Goal: Transaction & Acquisition: Purchase product/service

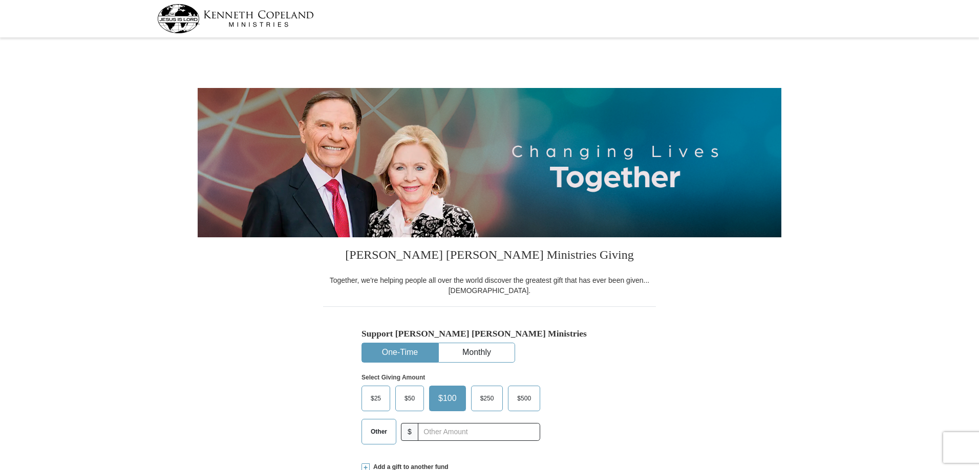
select select "FL"
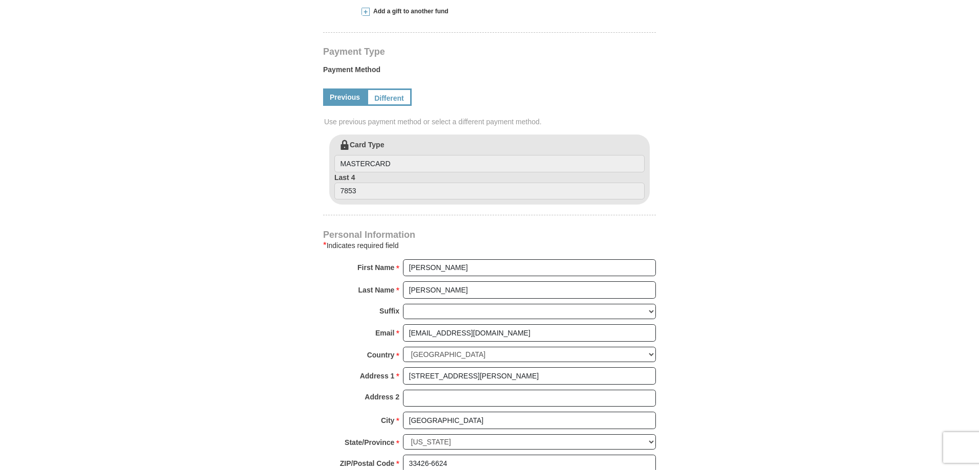
scroll to position [256, 0]
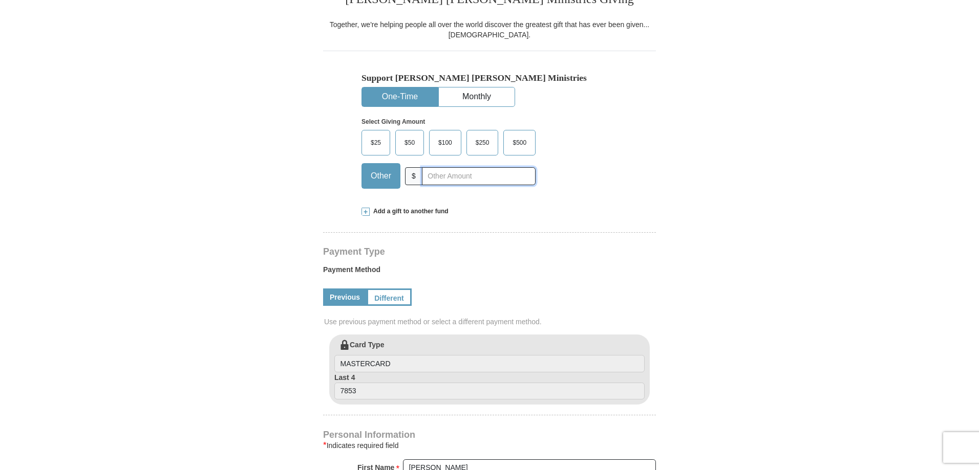
click at [427, 180] on input "text" at bounding box center [479, 176] width 114 height 18
type input "260.00"
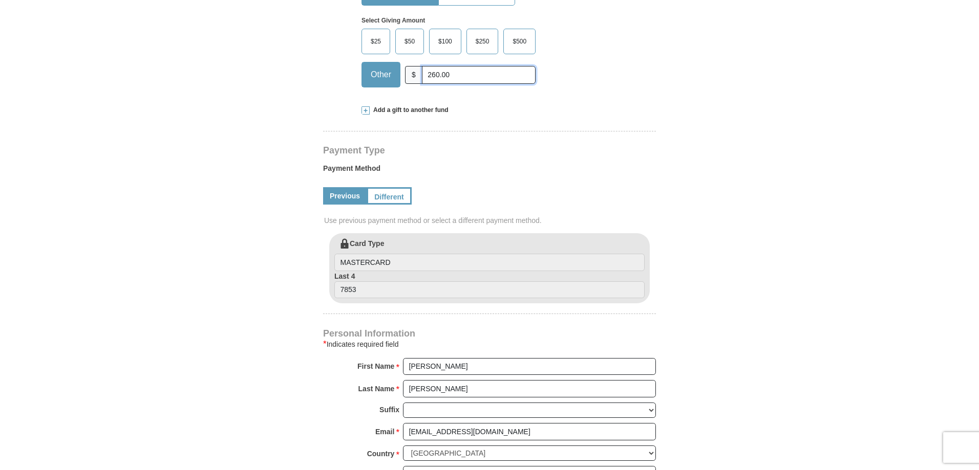
scroll to position [358, 0]
click at [389, 198] on link "Different" at bounding box center [388, 194] width 43 height 17
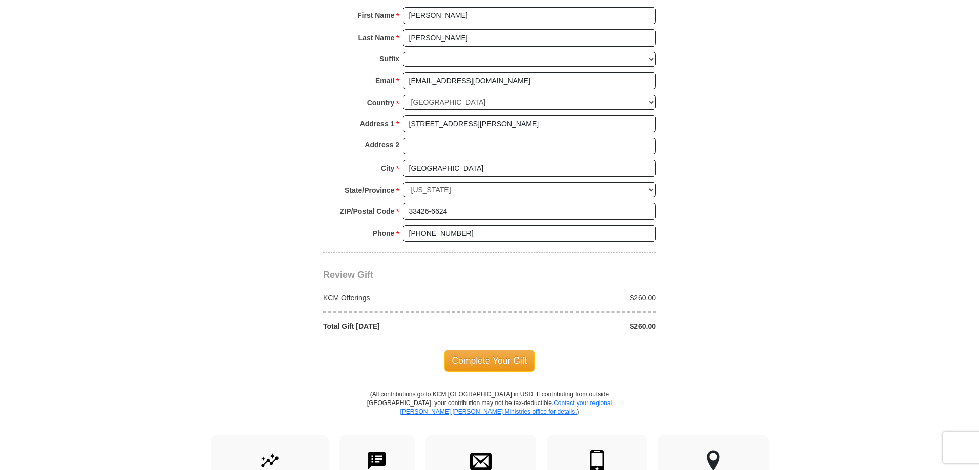
scroll to position [819, 0]
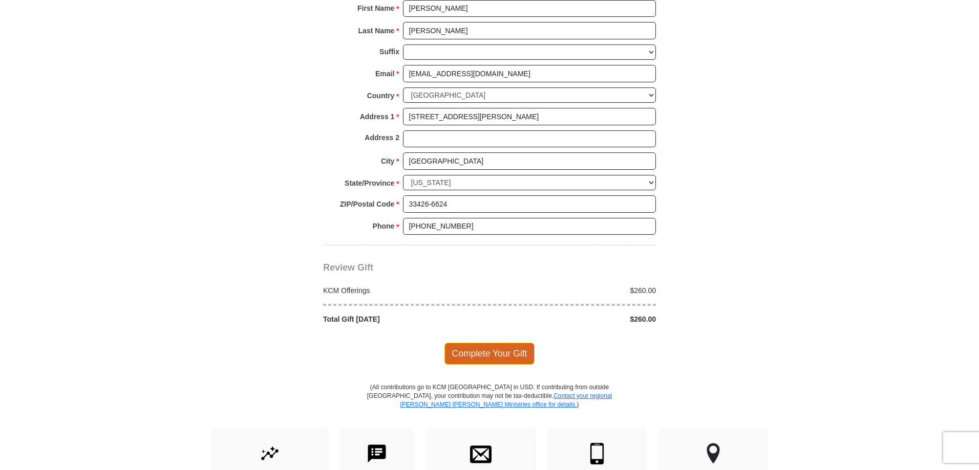
click at [490, 354] on span "Complete Your Gift" at bounding box center [489, 353] width 91 height 21
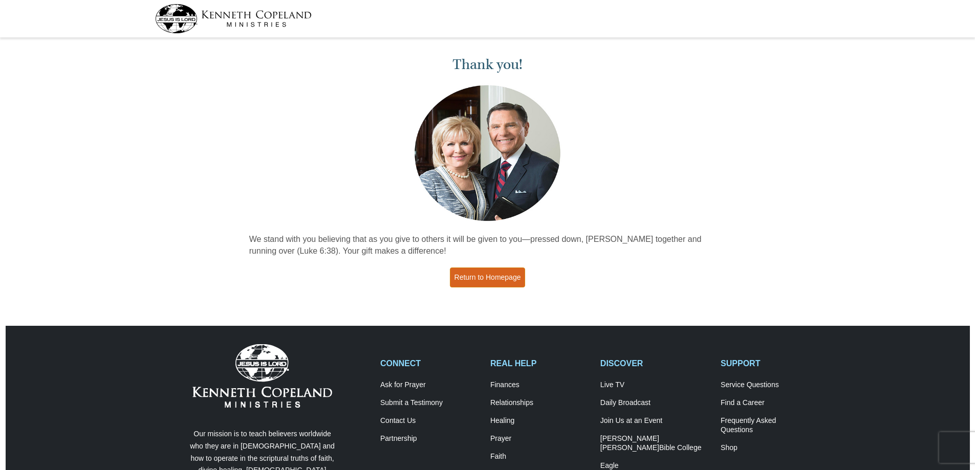
click at [498, 281] on link "Return to Homepage" at bounding box center [488, 278] width 76 height 20
